Goal: Navigation & Orientation: Find specific page/section

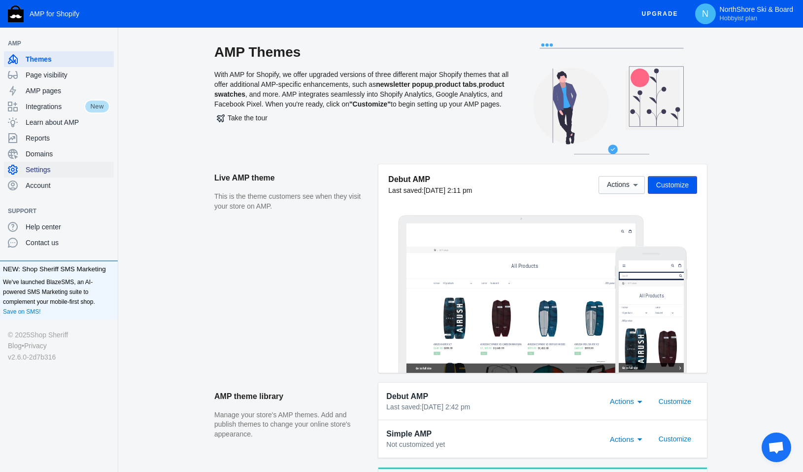
click at [36, 168] on span "Settings" at bounding box center [68, 170] width 84 height 10
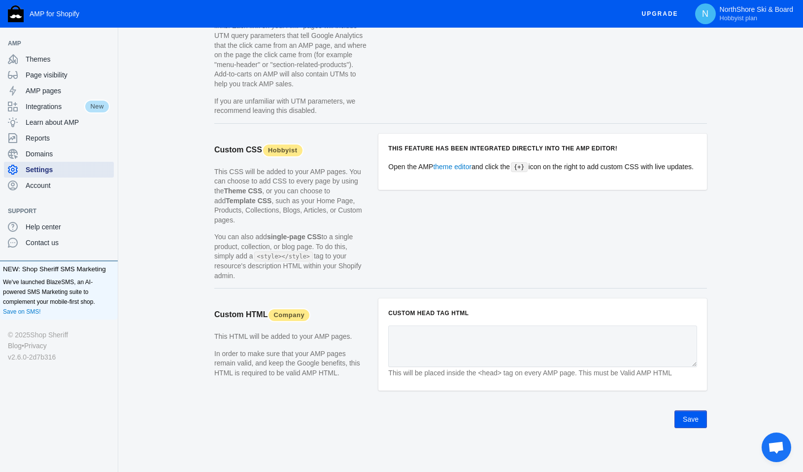
scroll to position [847, 0]
click at [43, 189] on span "Account" at bounding box center [68, 185] width 84 height 10
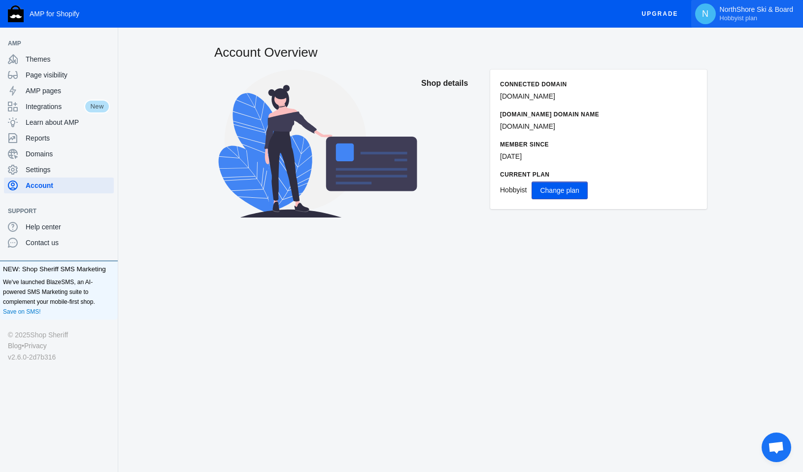
click at [744, 12] on p "NorthShore Ski & Board Hobbyist plan" at bounding box center [756, 13] width 73 height 17
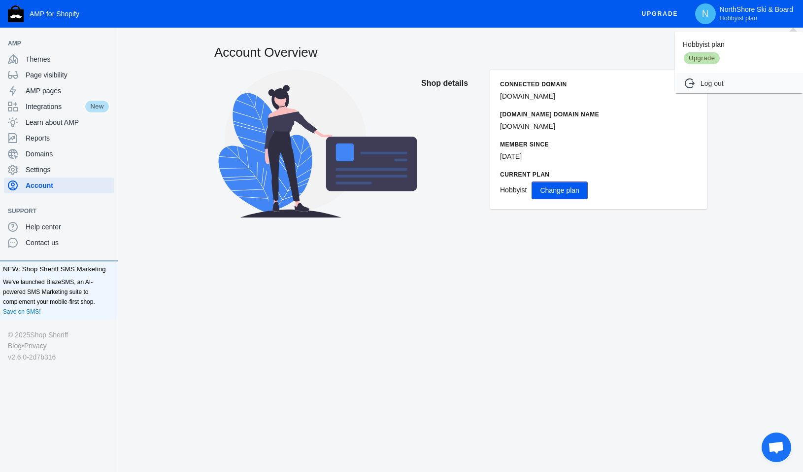
click at [567, 45] on div at bounding box center [401, 236] width 803 height 472
click at [42, 141] on span "Reports" at bounding box center [68, 138] width 84 height 10
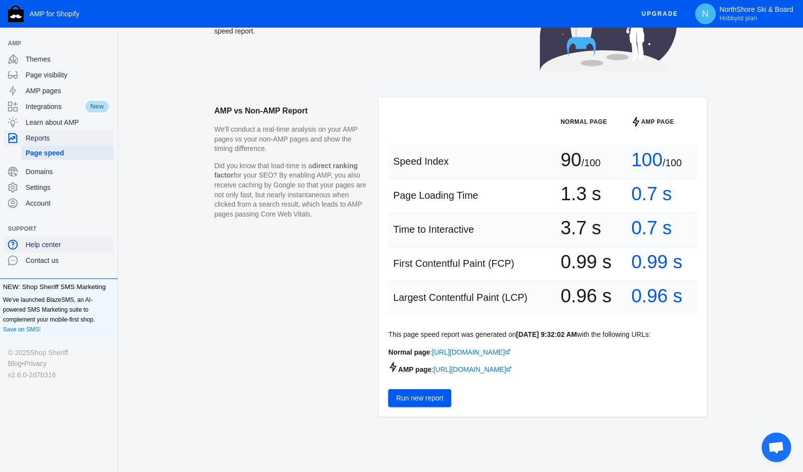
scroll to position [83, 0]
